Goal: Information Seeking & Learning: Learn about a topic

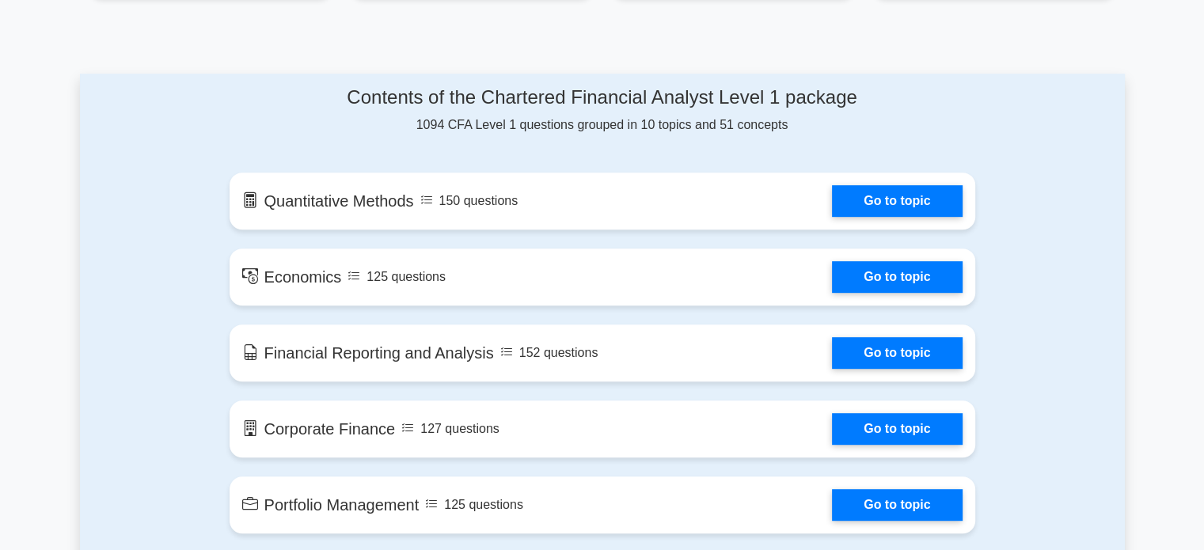
scroll to position [903, 0]
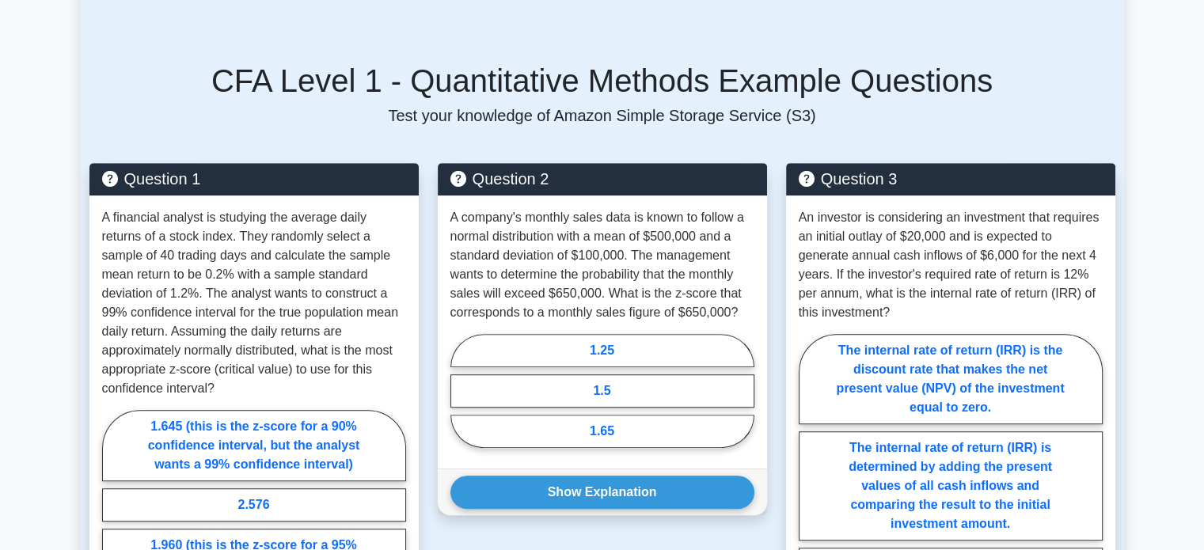
scroll to position [983, 0]
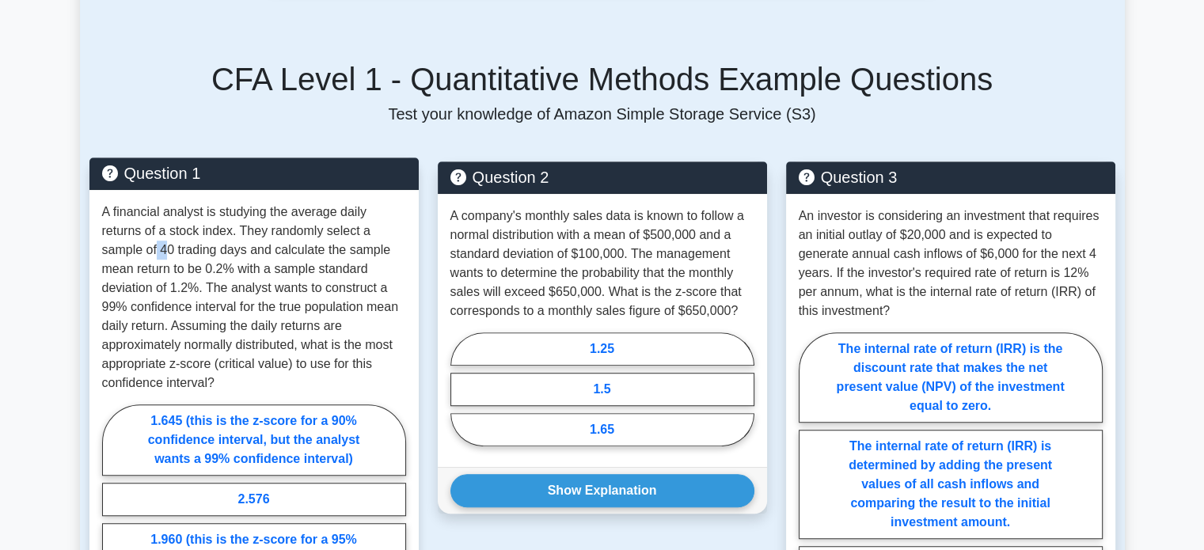
drag, startPoint x: 155, startPoint y: 248, endPoint x: 170, endPoint y: 254, distance: 16.3
click at [170, 254] on p "A financial analyst is studying the average daily returns of a stock index. The…" at bounding box center [254, 298] width 304 height 190
click at [247, 246] on p "A financial analyst is studying the average daily returns of a stock index. The…" at bounding box center [254, 298] width 304 height 190
click at [234, 265] on p "A financial analyst is studying the average daily returns of a stock index. The…" at bounding box center [254, 298] width 304 height 190
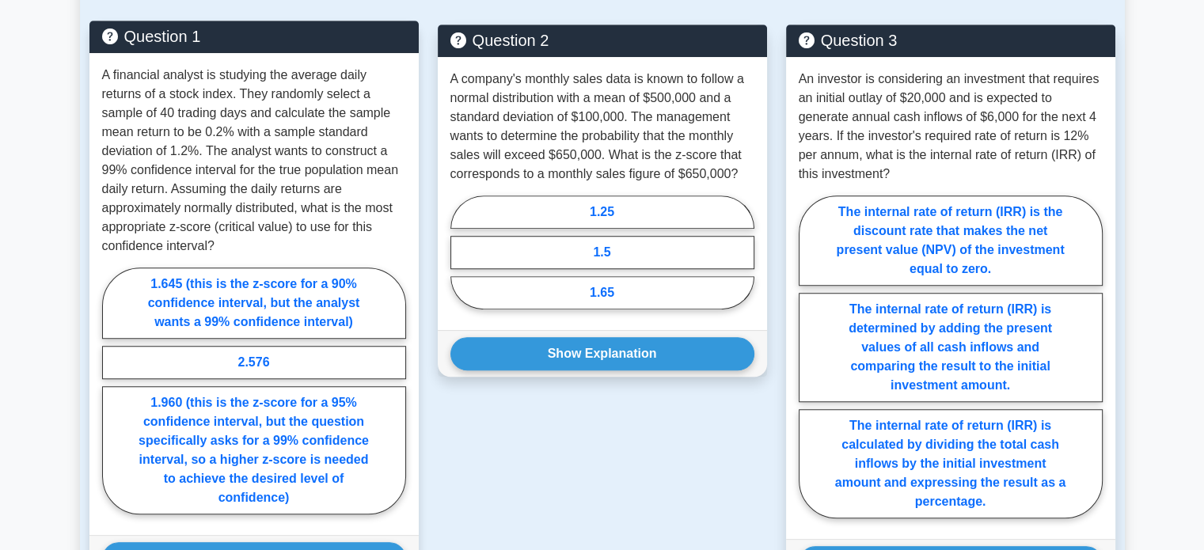
scroll to position [1121, 0]
